Goal: Find contact information: Find contact information

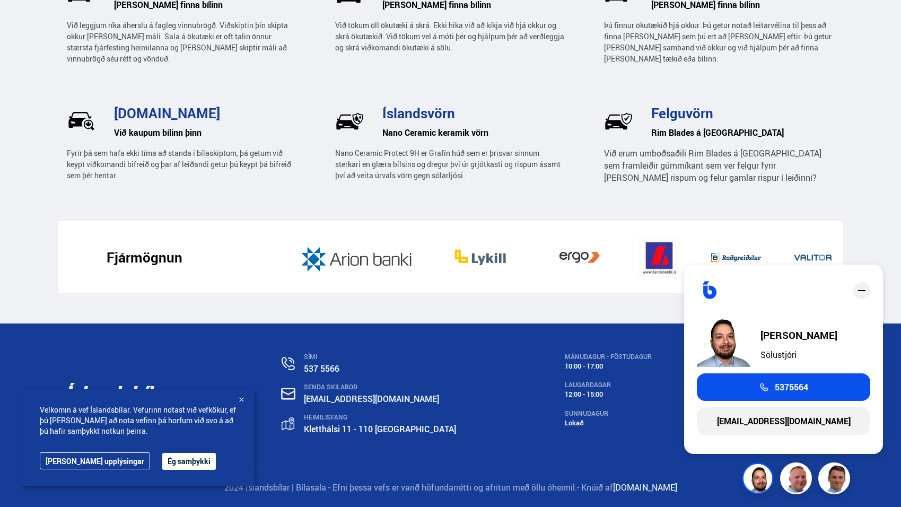
scroll to position [1624, 0]
click at [865, 293] on icon "close" at bounding box center [861, 290] width 13 height 13
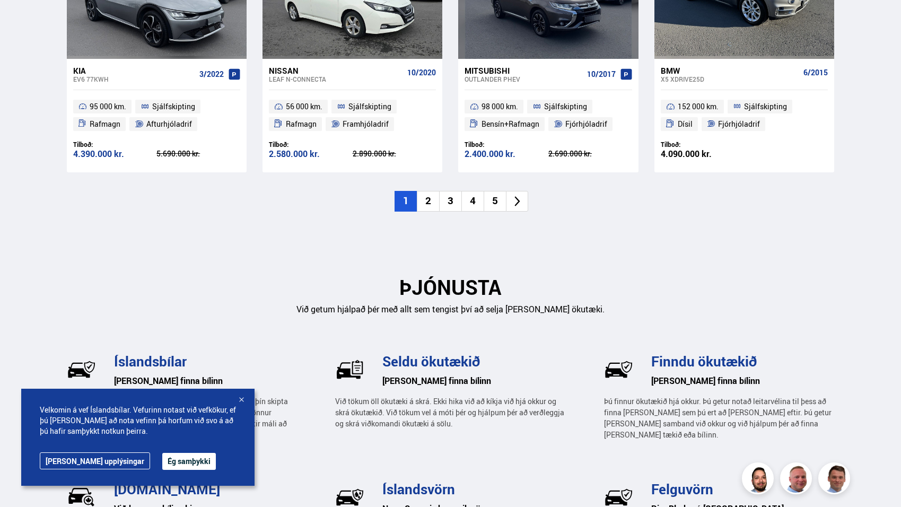
scroll to position [0, 0]
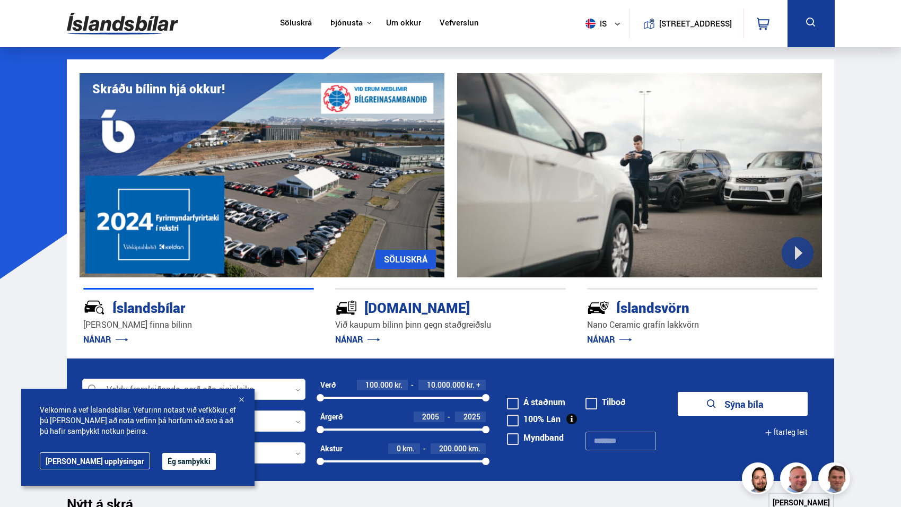
click at [162, 465] on button "Ég samþykki" at bounding box center [189, 461] width 54 height 17
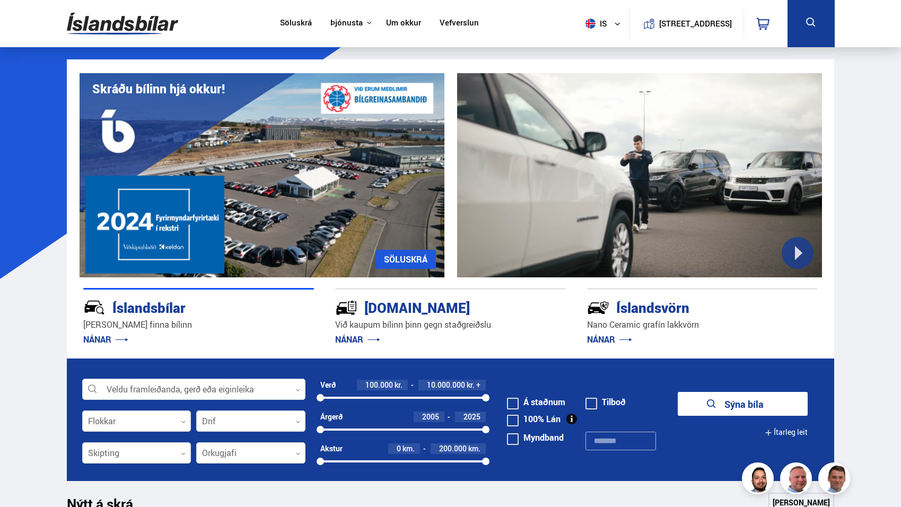
click at [614, 23] on icon at bounding box center [617, 24] width 6 height 6
click at [473, 25] on div "Vefverslun" at bounding box center [460, 24] width 58 height 12
click at [467, 24] on link "Vefverslun" at bounding box center [459, 23] width 39 height 11
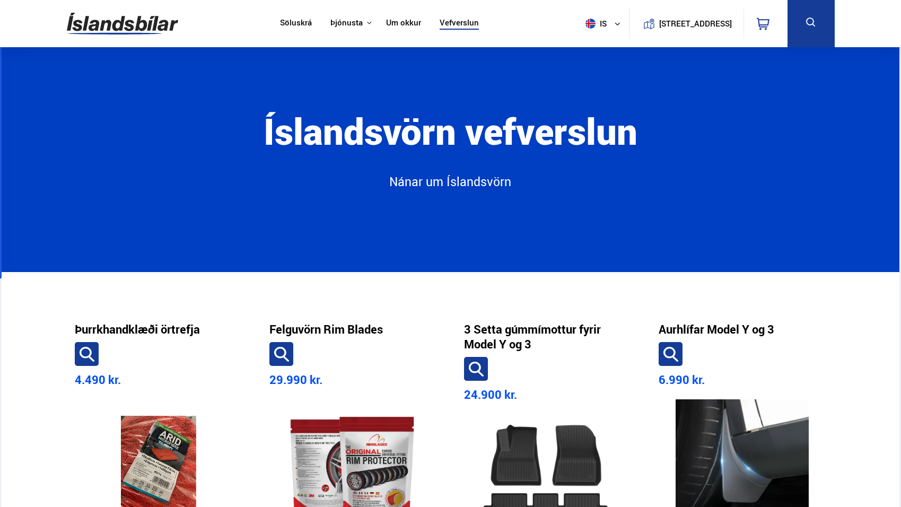
click at [405, 28] on link "Um okkur" at bounding box center [403, 23] width 35 height 11
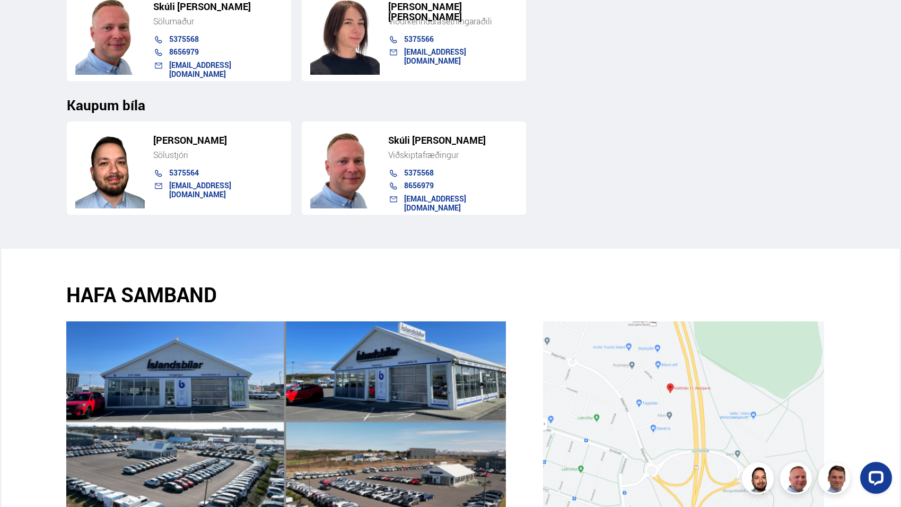
scroll to position [1384, 0]
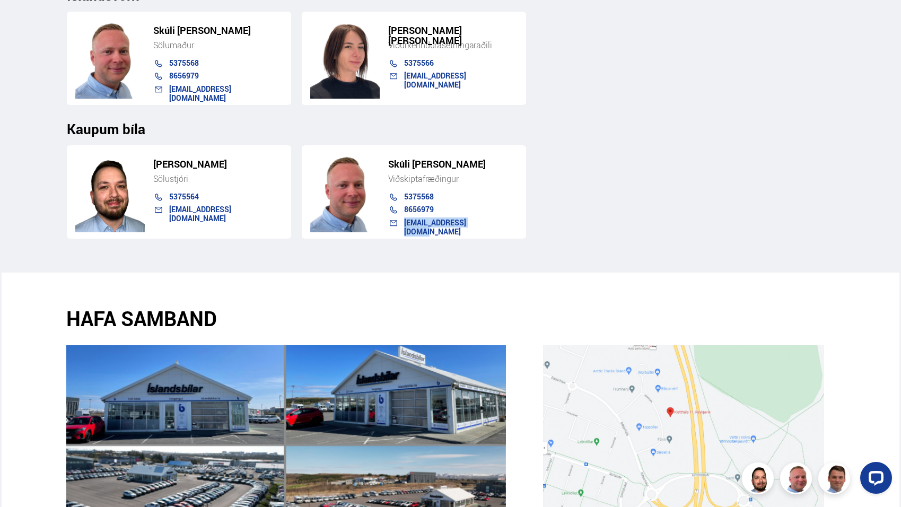
drag, startPoint x: 493, startPoint y: 221, endPoint x: 401, endPoint y: 229, distance: 91.5
click at [401, 229] on div "[EMAIL_ADDRESS][DOMAIN_NAME]" at bounding box center [448, 225] width 140 height 13
copy link "[EMAIL_ADDRESS][DOMAIN_NAME]"
